Goal: Book appointment/travel/reservation

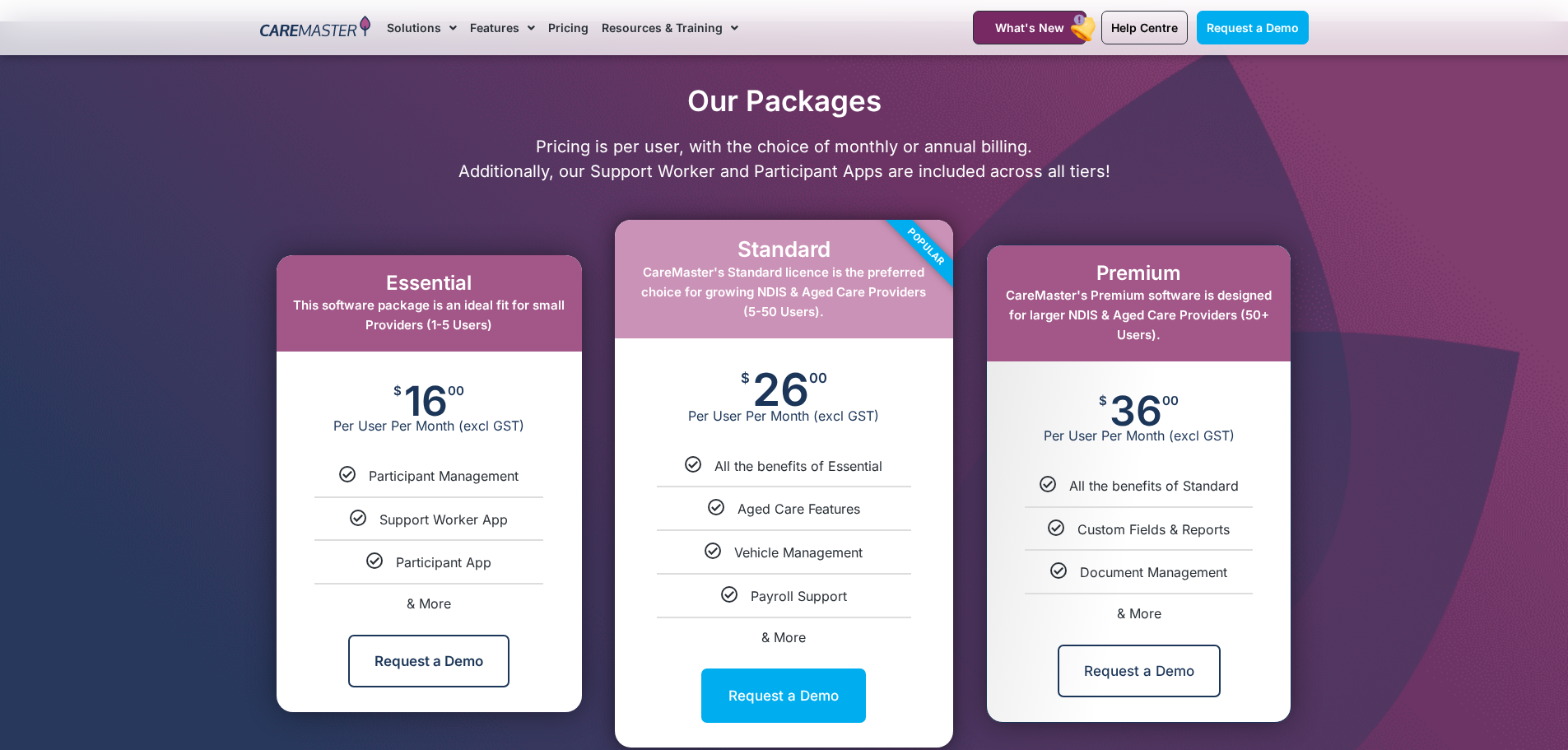
scroll to position [329, 0]
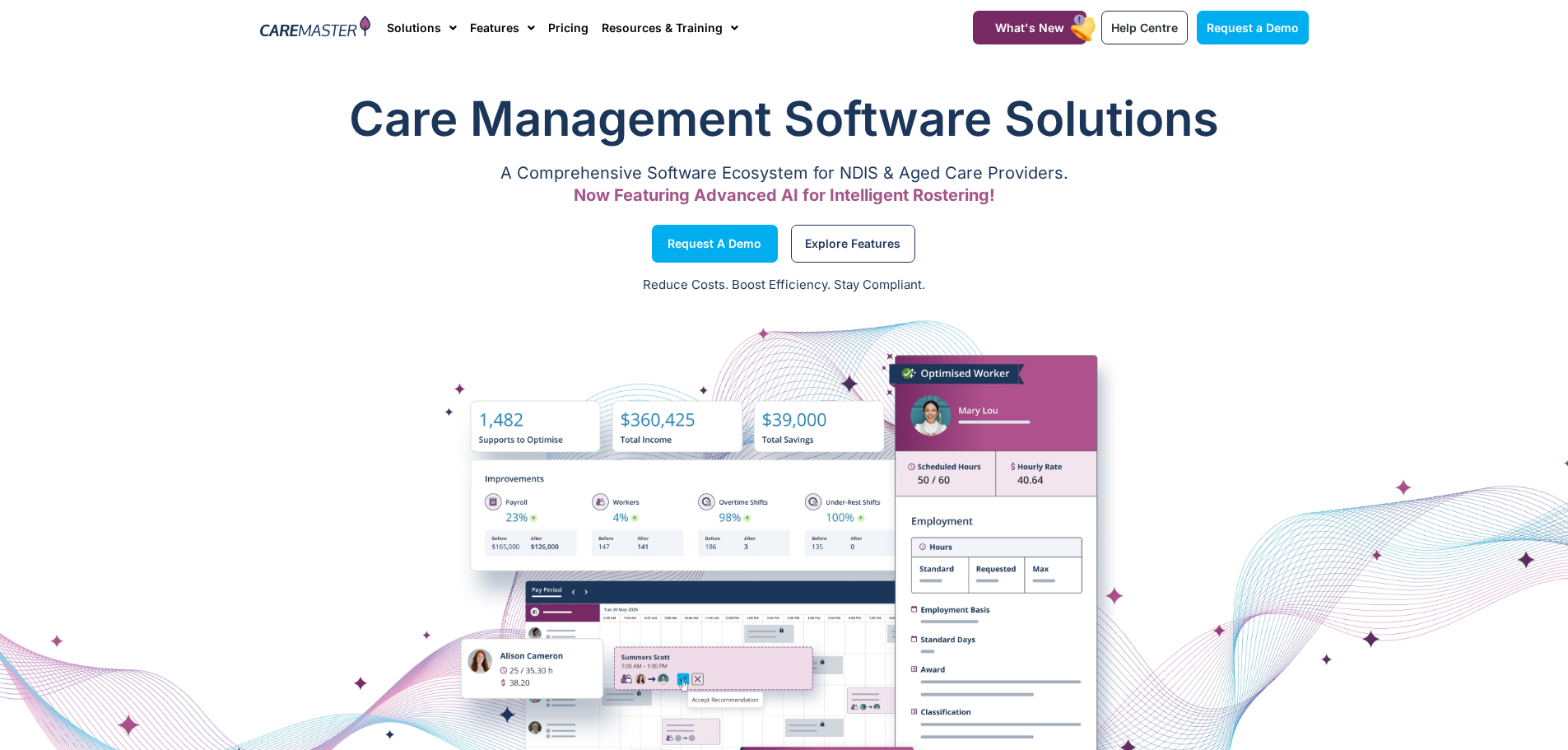
click at [368, 197] on p "Now Featuring Advanced AI for Intelligent Rostering!" at bounding box center [784, 195] width 1049 height 11
